Goal: Obtain resource: Download file/media

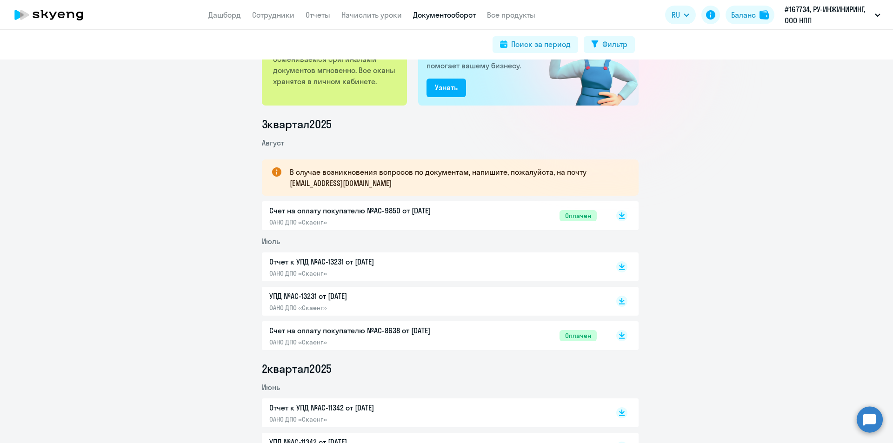
scroll to position [93, 0]
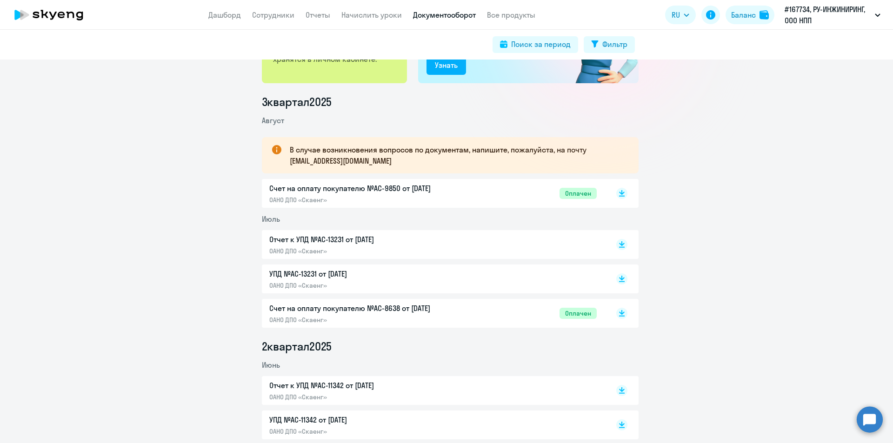
drag, startPoint x: 786, startPoint y: 302, endPoint x: 750, endPoint y: 278, distance: 43.9
